Goal: Transaction & Acquisition: Purchase product/service

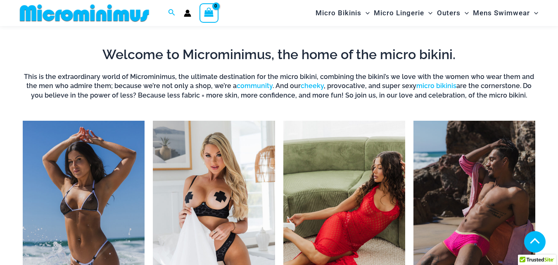
scroll to position [612, 0]
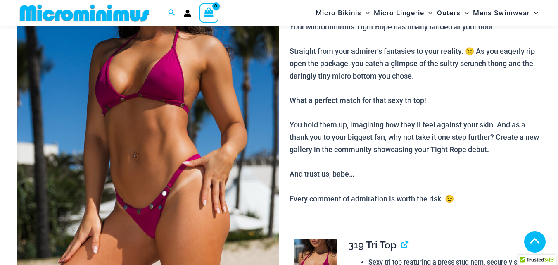
scroll to position [281, 0]
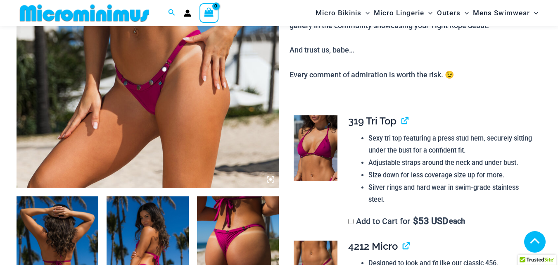
click at [304, 132] on img at bounding box center [316, 148] width 44 height 66
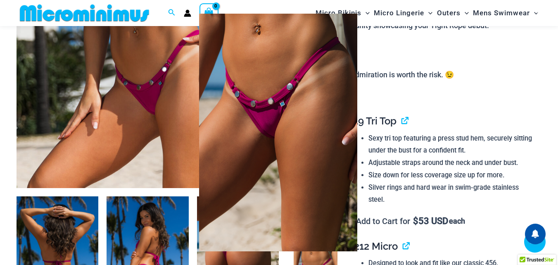
click at [517, 93] on div at bounding box center [279, 132] width 558 height 265
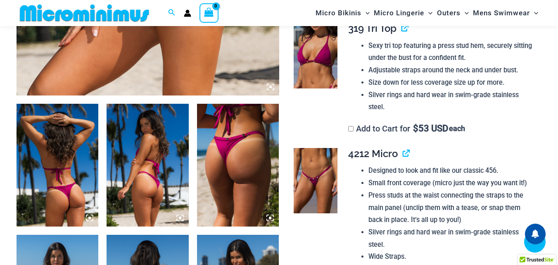
scroll to position [323, 0]
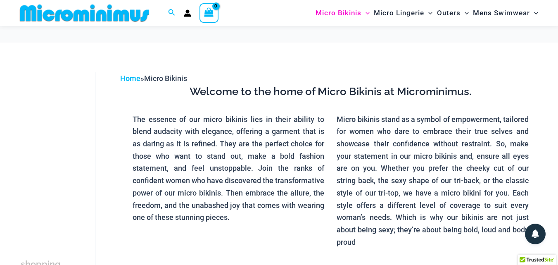
scroll to position [199, 0]
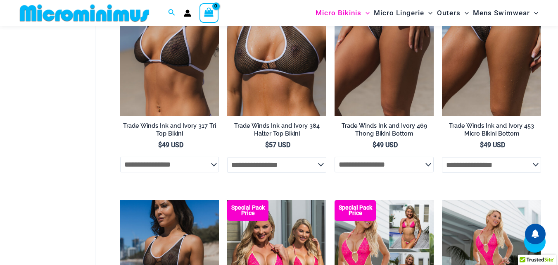
scroll to position [860, 0]
